Goal: Information Seeking & Learning: Check status

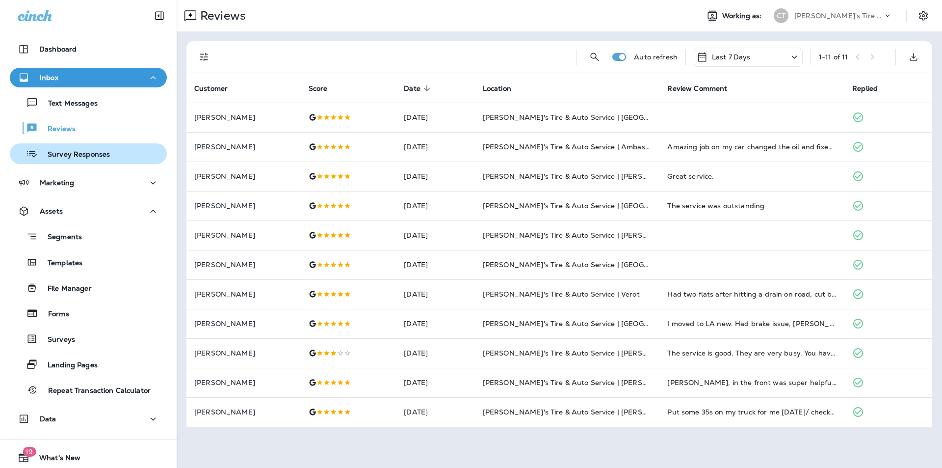
click at [95, 155] on p "Survey Responses" at bounding box center [74, 154] width 72 height 9
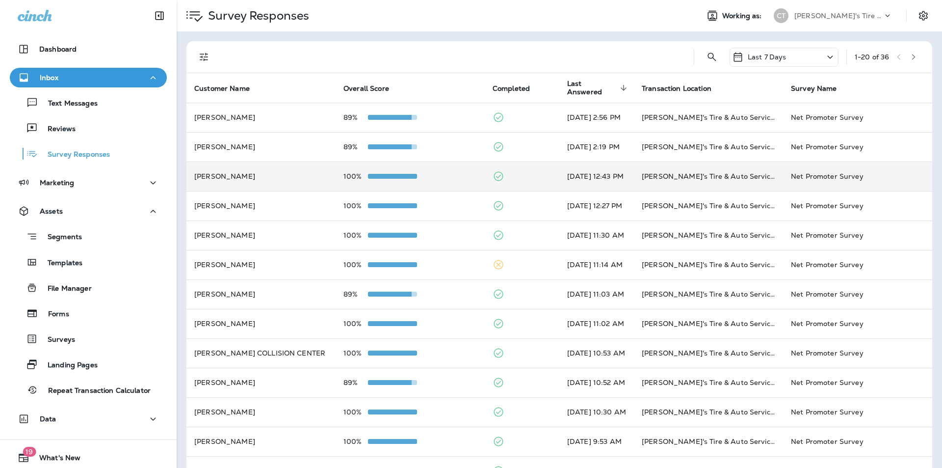
click at [439, 174] on div "100%" at bounding box center [409, 176] width 133 height 8
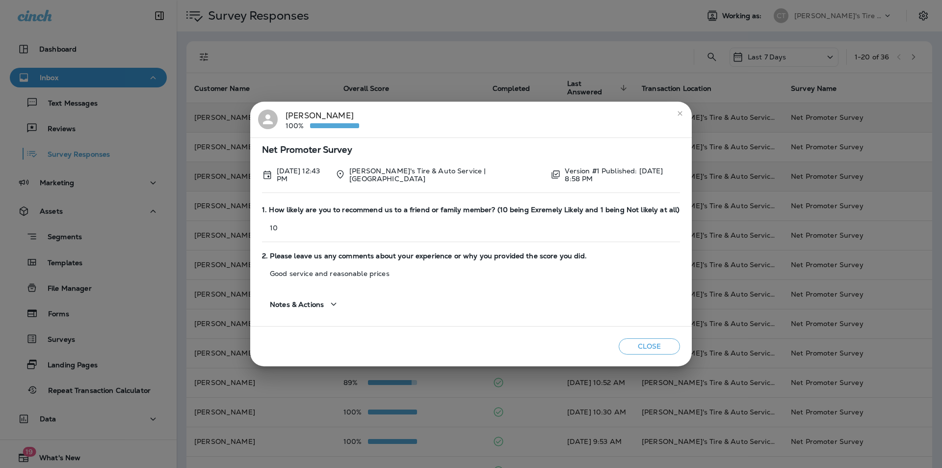
drag, startPoint x: 680, startPoint y: 113, endPoint x: 617, endPoint y: 128, distance: 64.5
click at [680, 113] on icon "close" at bounding box center [680, 113] width 8 height 8
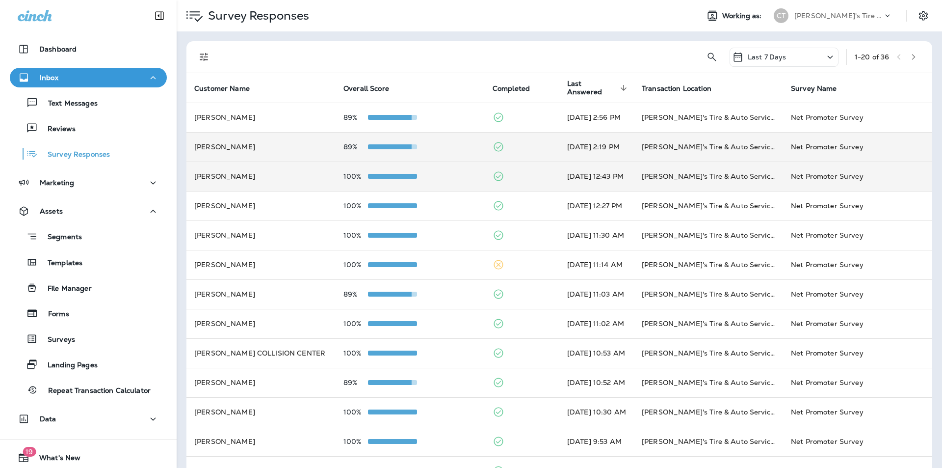
click at [449, 142] on td "89%" at bounding box center [410, 146] width 149 height 29
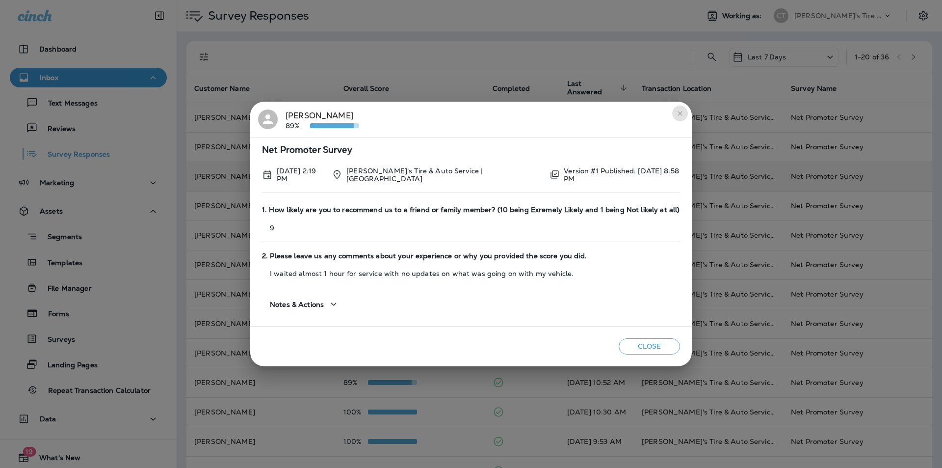
click at [676, 115] on icon "close" at bounding box center [680, 113] width 8 height 8
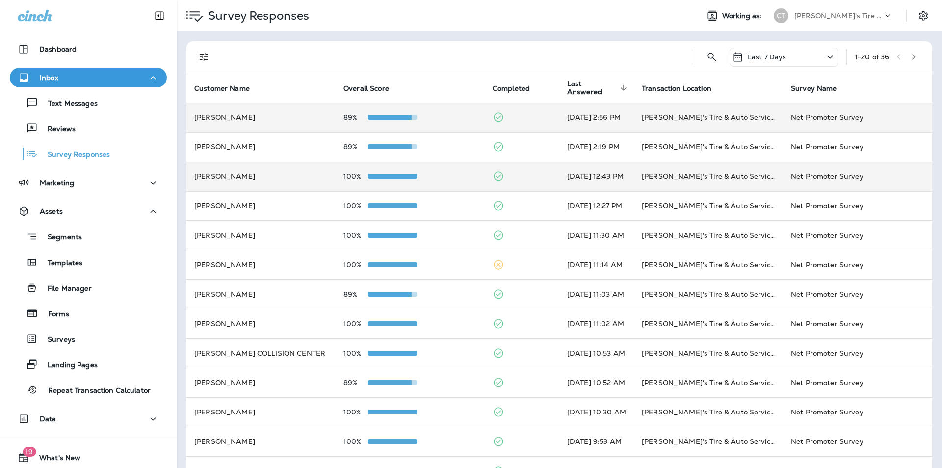
click at [447, 115] on div "89%" at bounding box center [409, 117] width 133 height 8
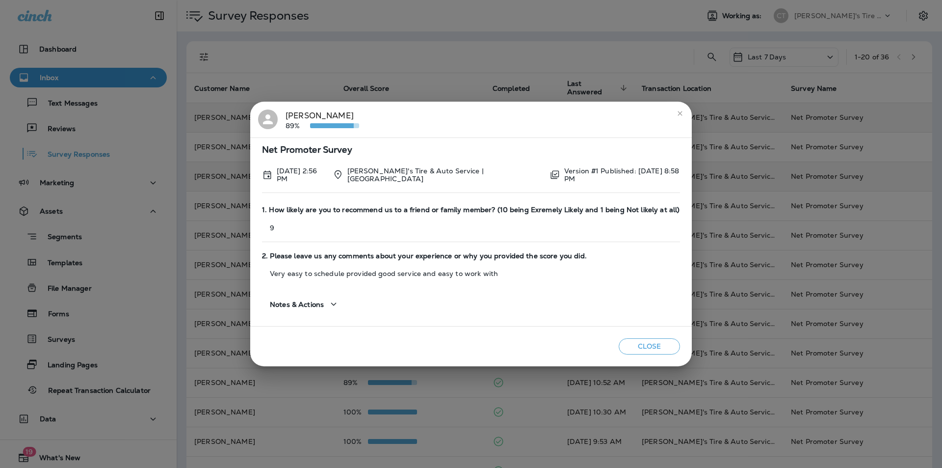
click at [678, 115] on icon "close" at bounding box center [680, 113] width 4 height 4
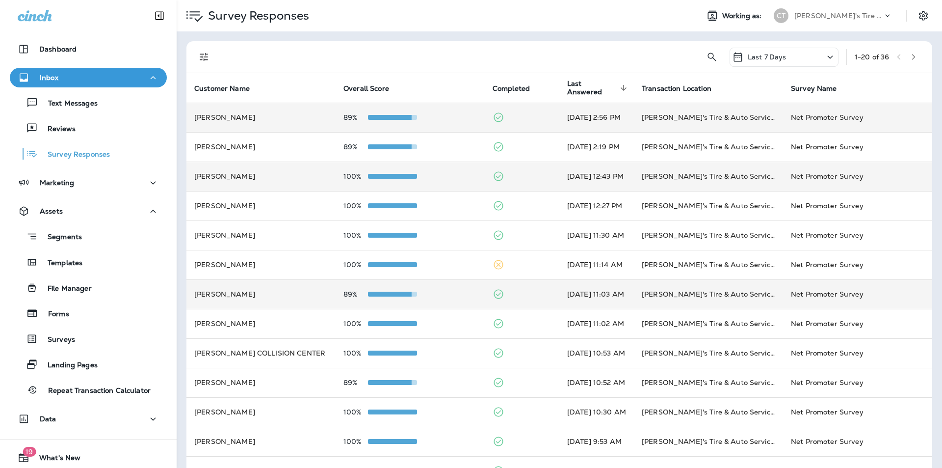
click at [463, 293] on div "89%" at bounding box center [409, 294] width 133 height 8
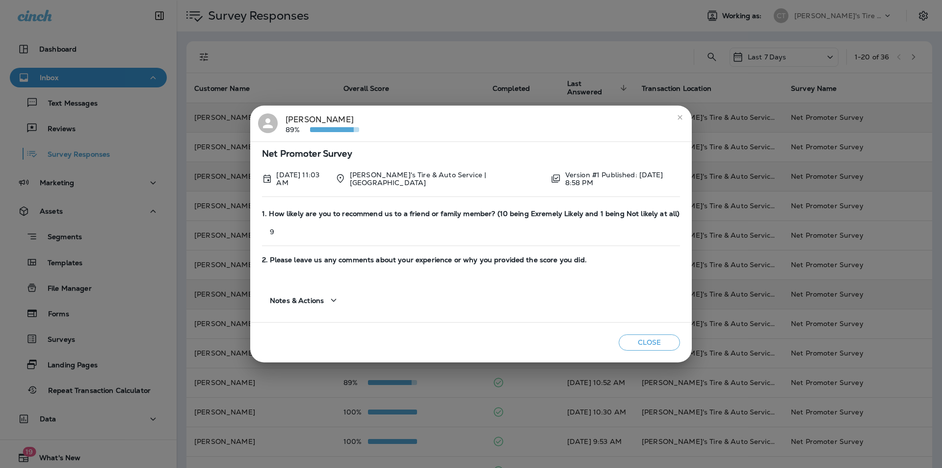
click at [678, 117] on icon "close" at bounding box center [680, 117] width 8 height 8
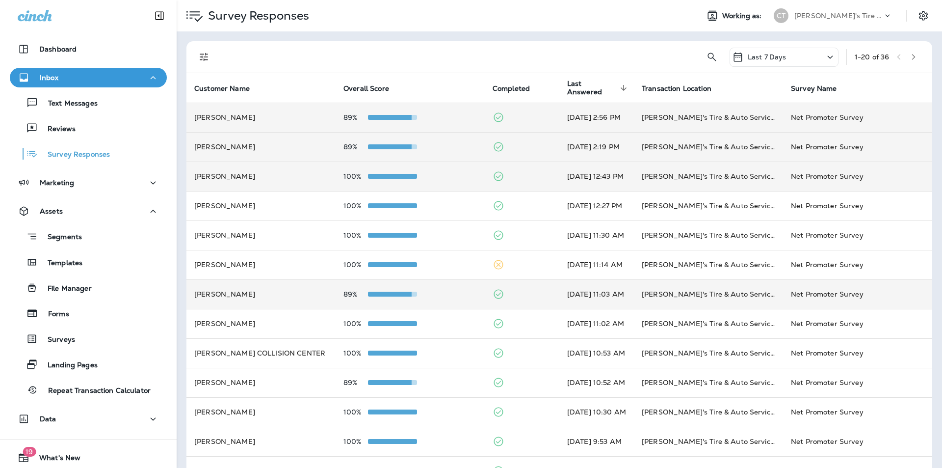
click at [448, 146] on div "89%" at bounding box center [409, 147] width 133 height 8
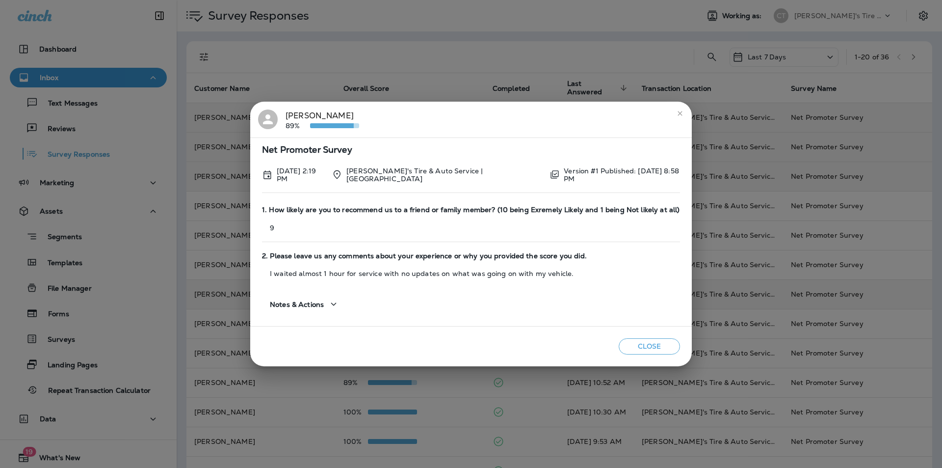
click at [480, 338] on div "Close" at bounding box center [471, 346] width 442 height 40
click at [678, 114] on icon "close" at bounding box center [680, 113] width 4 height 4
